Goal: Task Accomplishment & Management: Manage account settings

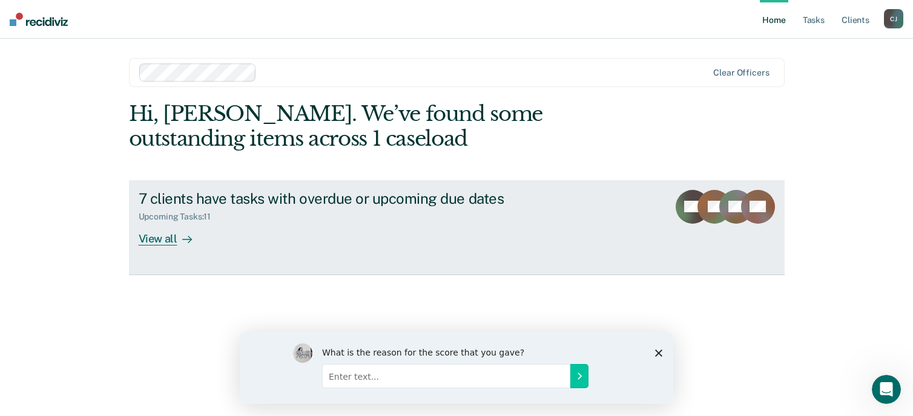
click at [170, 237] on div "View all" at bounding box center [173, 234] width 68 height 24
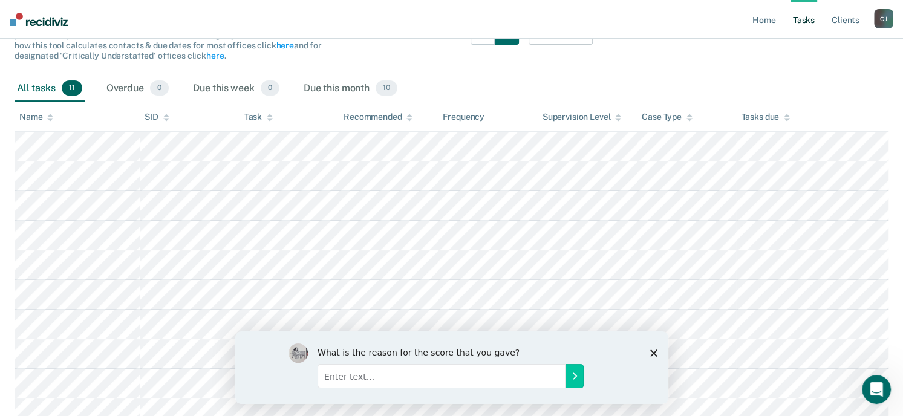
scroll to position [128, 0]
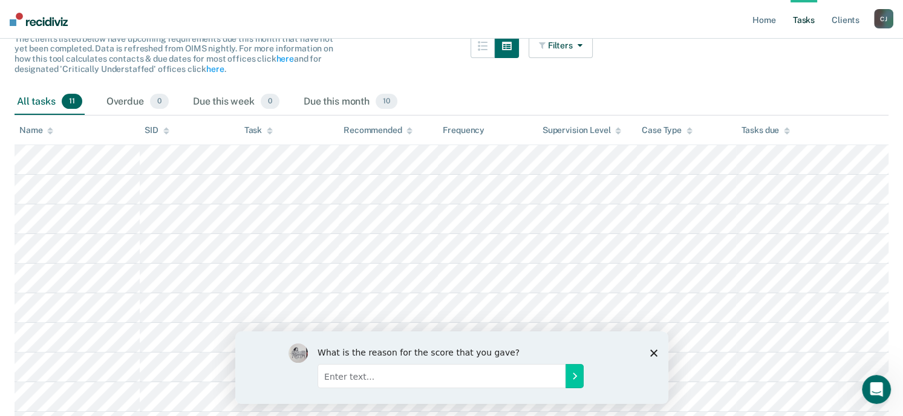
click at [654, 353] on polygon "Close survey" at bounding box center [653, 352] width 7 height 7
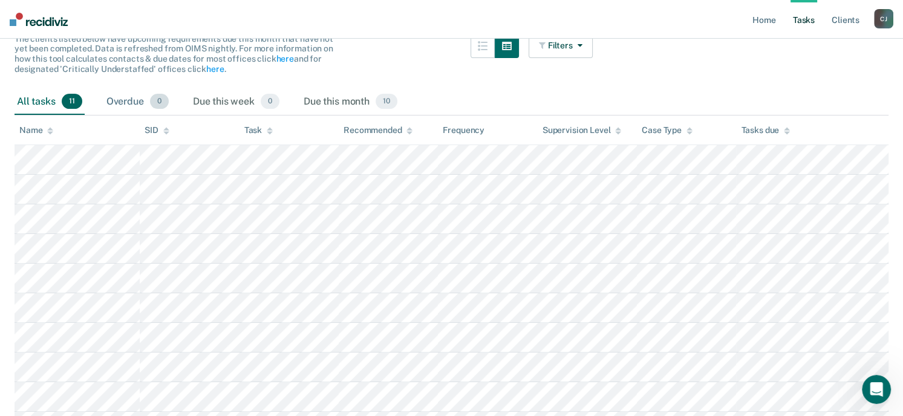
click at [126, 103] on div "Overdue 0" at bounding box center [137, 102] width 67 height 27
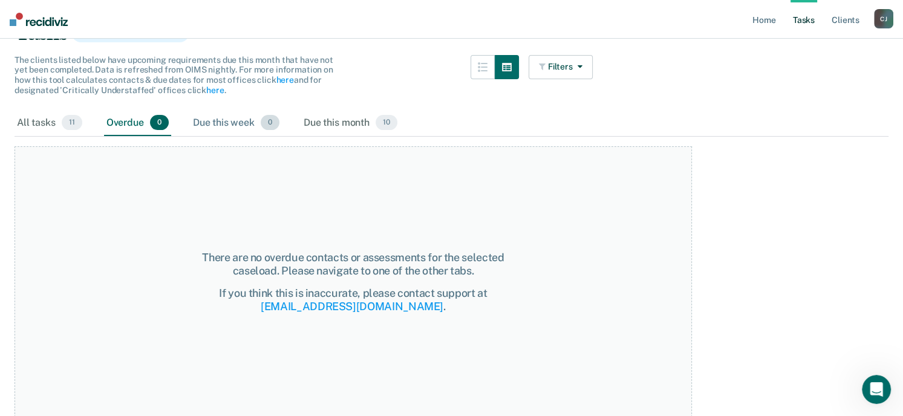
click at [221, 117] on div "Due this week 0" at bounding box center [236, 123] width 91 height 27
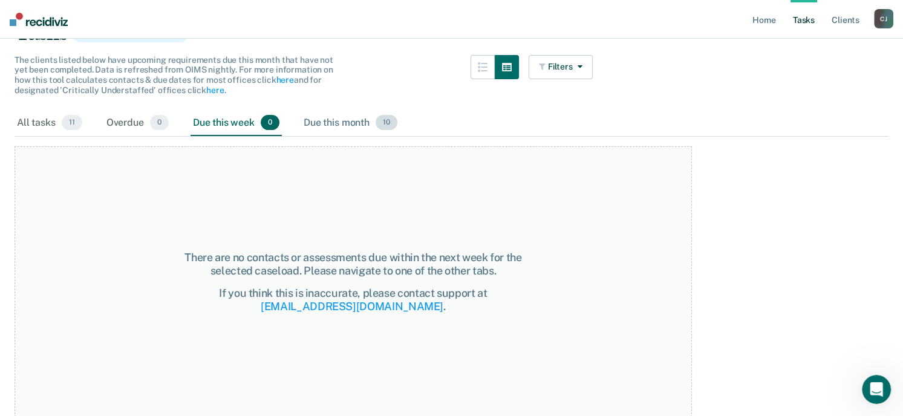
click at [347, 117] on div "Due this month 10" at bounding box center [350, 123] width 99 height 27
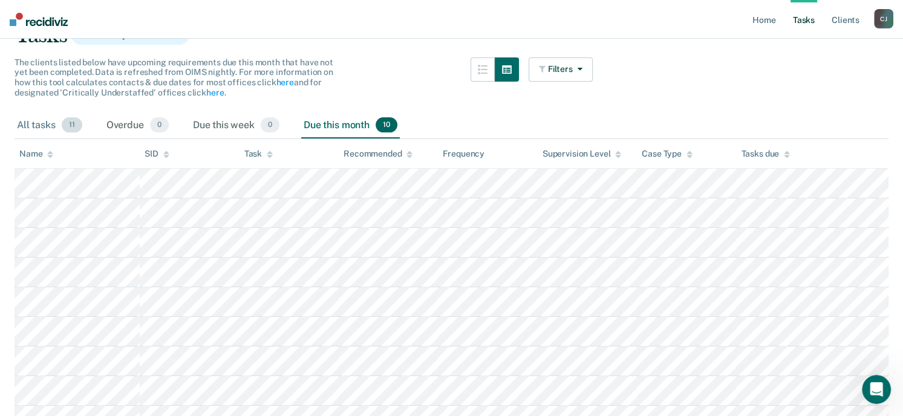
scroll to position [0, 0]
